Goal: Task Accomplishment & Management: Manage account settings

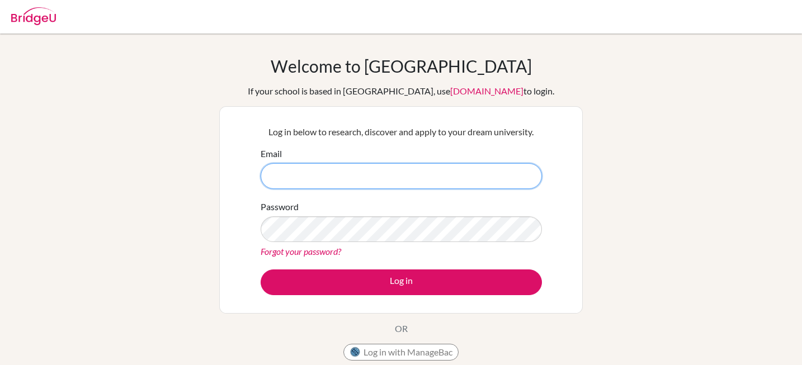
click at [387, 185] on input "Email" at bounding box center [401, 176] width 281 height 26
type input "1"
type input "[EMAIL_ADDRESS][DOMAIN_NAME]"
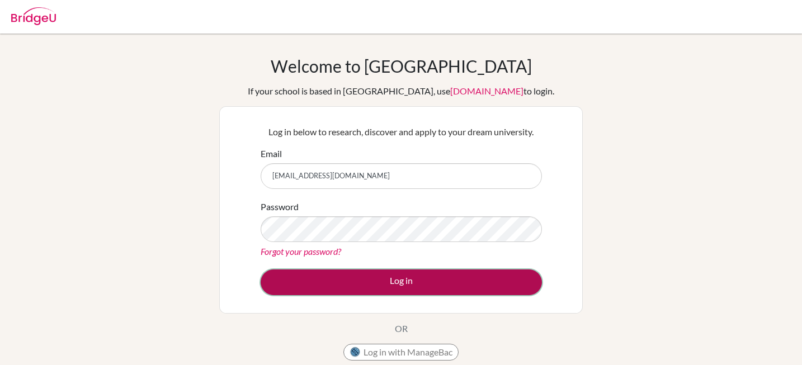
click at [308, 277] on button "Log in" at bounding box center [401, 283] width 281 height 26
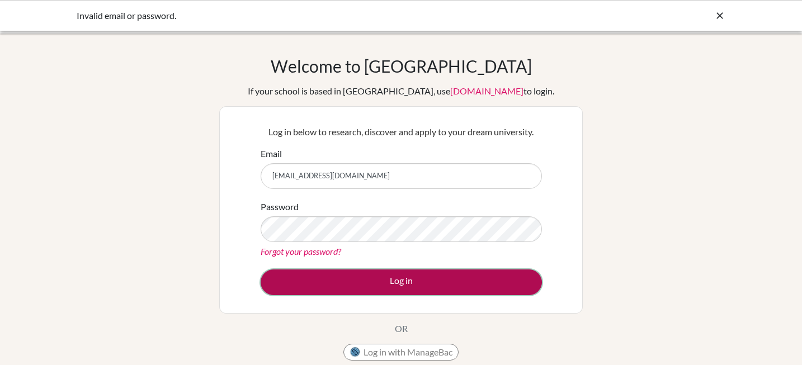
click at [334, 283] on button "Log in" at bounding box center [401, 283] width 281 height 26
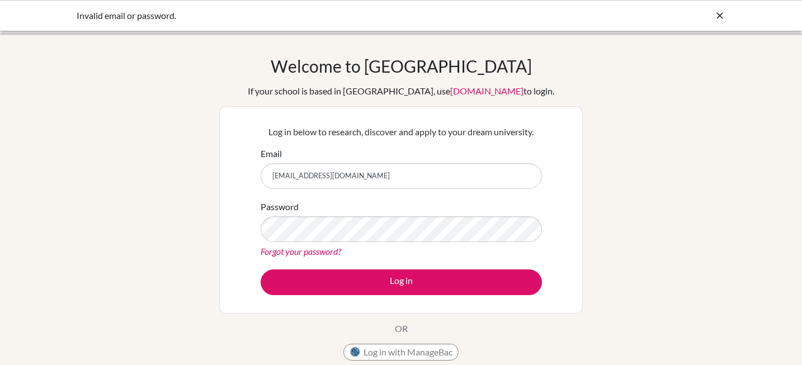
click at [721, 16] on icon at bounding box center [719, 15] width 11 height 11
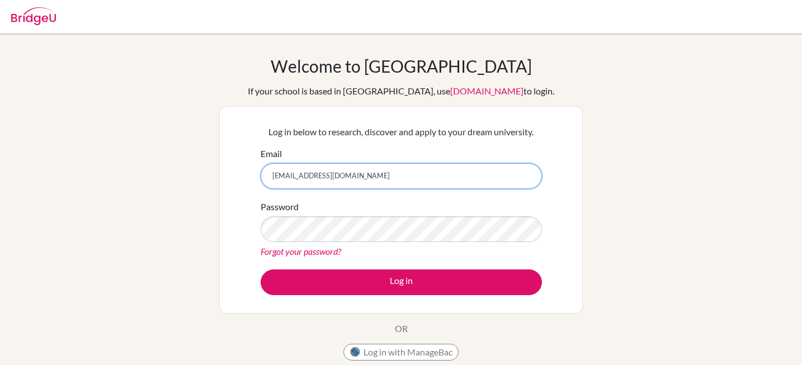
click at [337, 178] on input "[EMAIL_ADDRESS][DOMAIN_NAME]" at bounding box center [401, 176] width 281 height 26
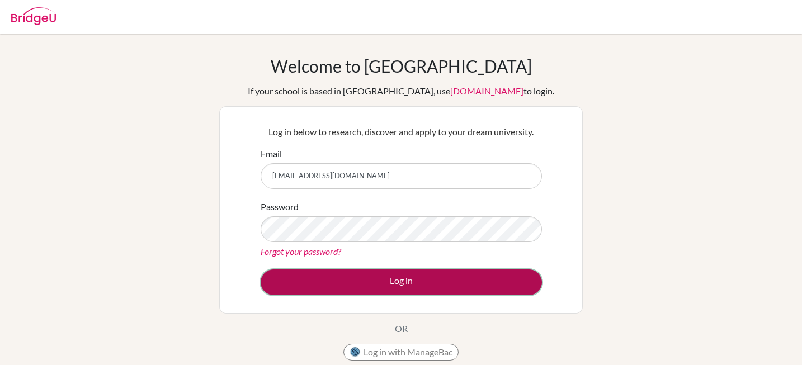
click at [330, 276] on button "Log in" at bounding box center [401, 283] width 281 height 26
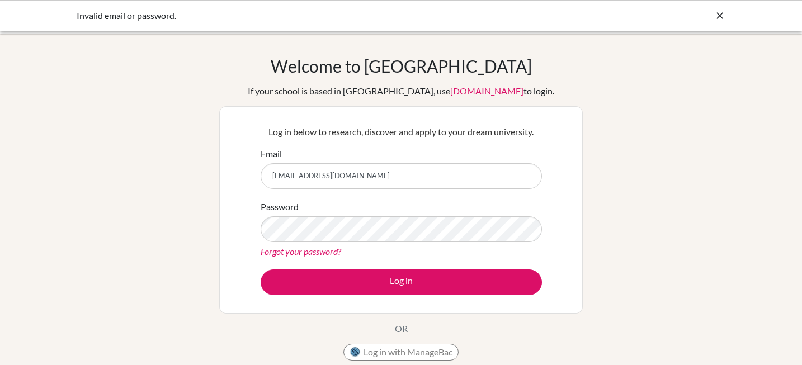
click at [718, 23] on div "Invalid email or password." at bounding box center [401, 15] width 802 height 31
click at [718, 17] on icon at bounding box center [719, 15] width 11 height 11
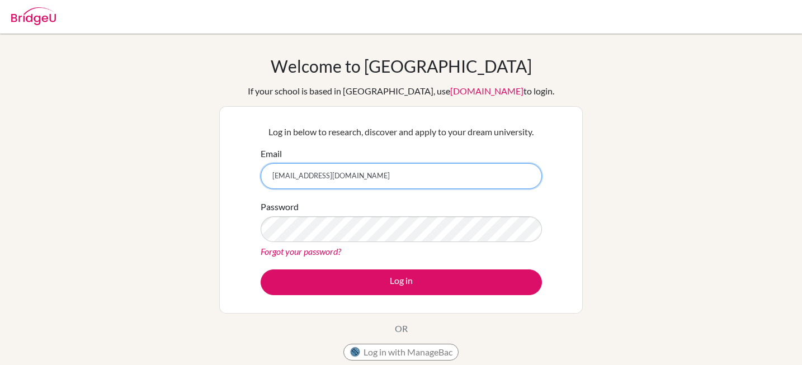
click at [276, 179] on input "[EMAIL_ADDRESS][DOMAIN_NAME]" at bounding box center [401, 176] width 281 height 26
click at [299, 176] on input "[EMAIL_ADDRESS][DOMAIN_NAME]" at bounding box center [401, 176] width 281 height 26
type input "[EMAIL_ADDRESS][DOMAIN_NAME]"
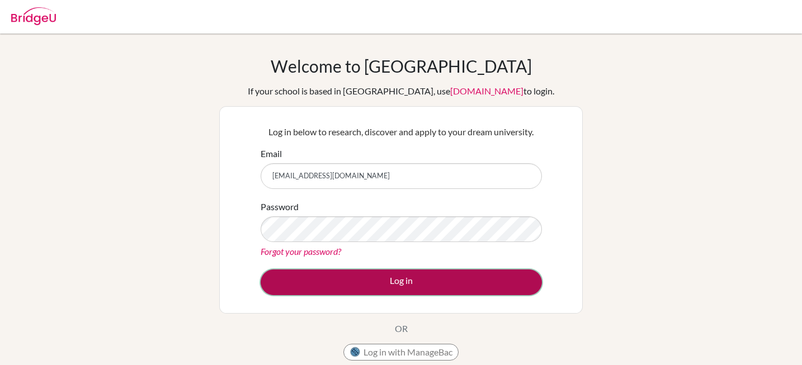
click at [353, 280] on button "Log in" at bounding box center [401, 283] width 281 height 26
